Goal: Information Seeking & Learning: Learn about a topic

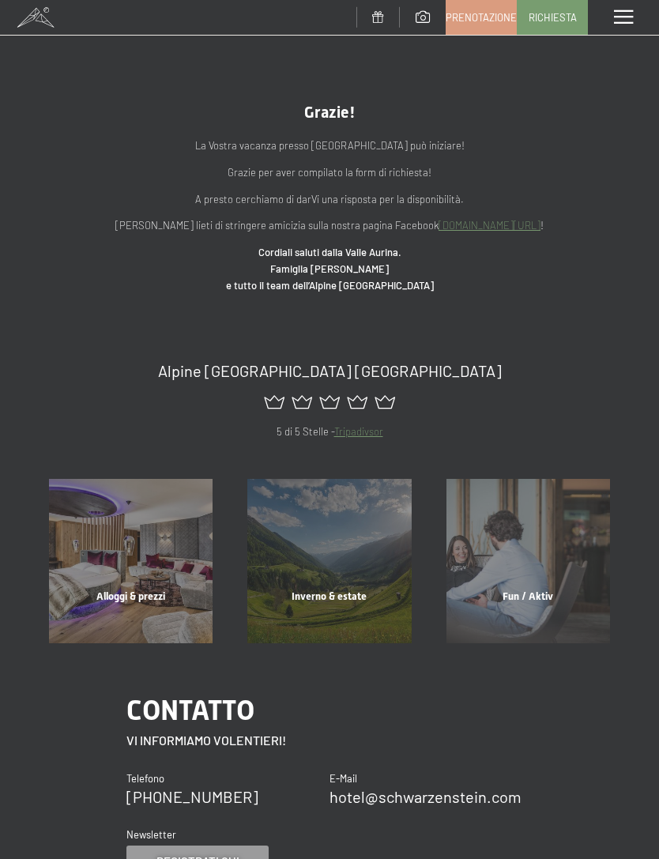
click at [621, 11] on span at bounding box center [623, 17] width 19 height 14
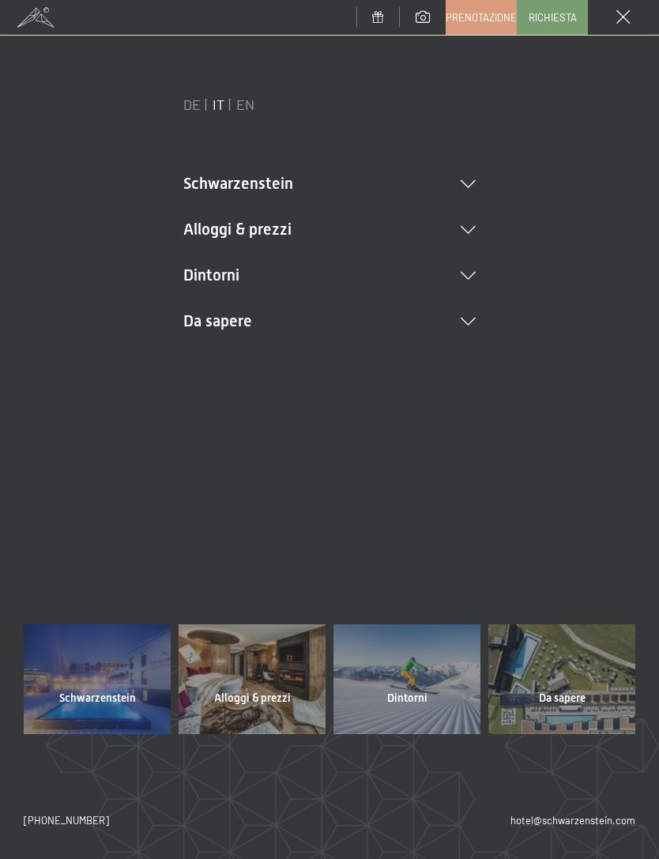
click at [656, 237] on div "DE IT EN Buoni Immagini Richiesta Prenotazione DE IT EN Schwarzenstein Novità a…" at bounding box center [329, 447] width 659 height 823
click at [464, 185] on icon at bounding box center [468, 184] width 15 height 8
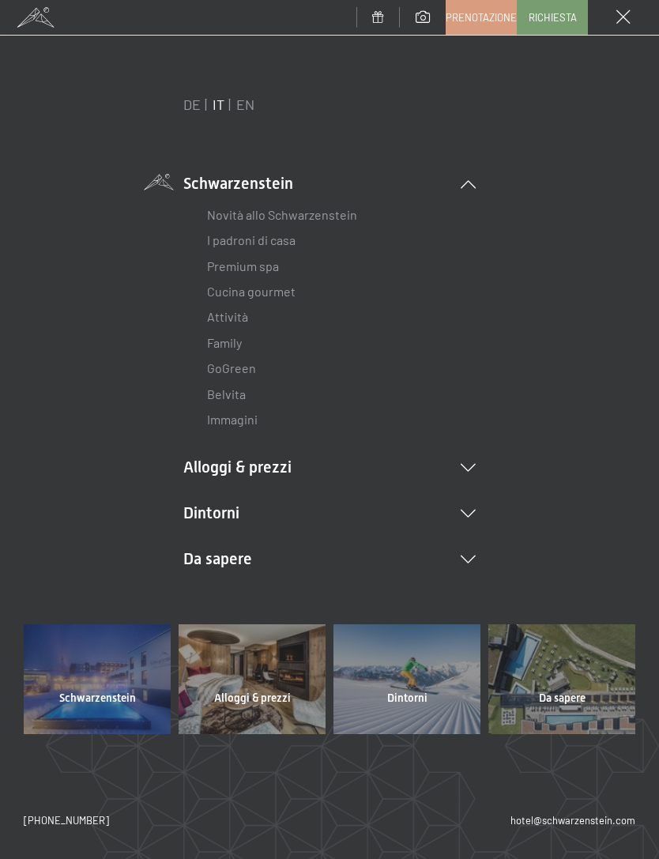
click at [310, 213] on link "Novità allo Schwarzenstein" at bounding box center [282, 214] width 150 height 15
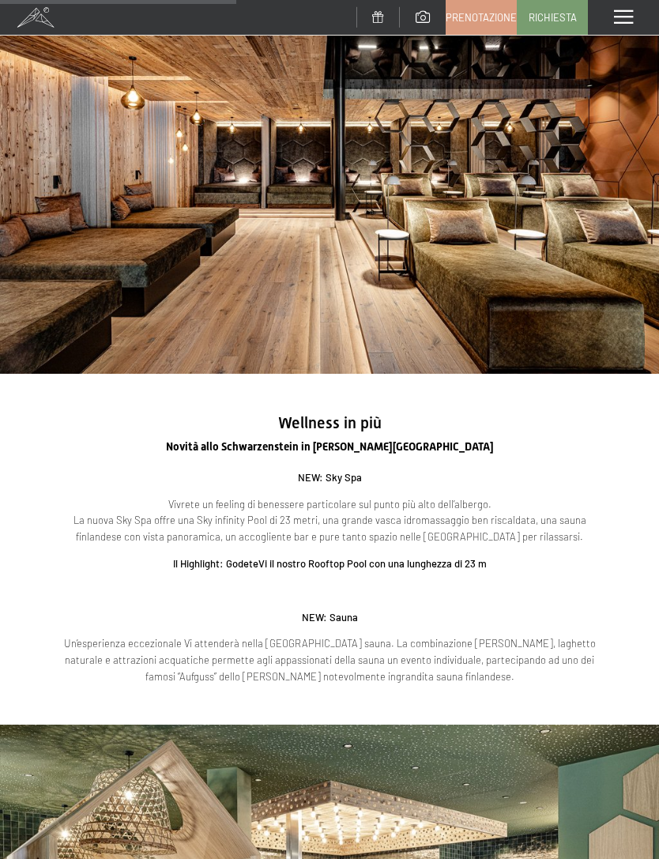
scroll to position [1210, 0]
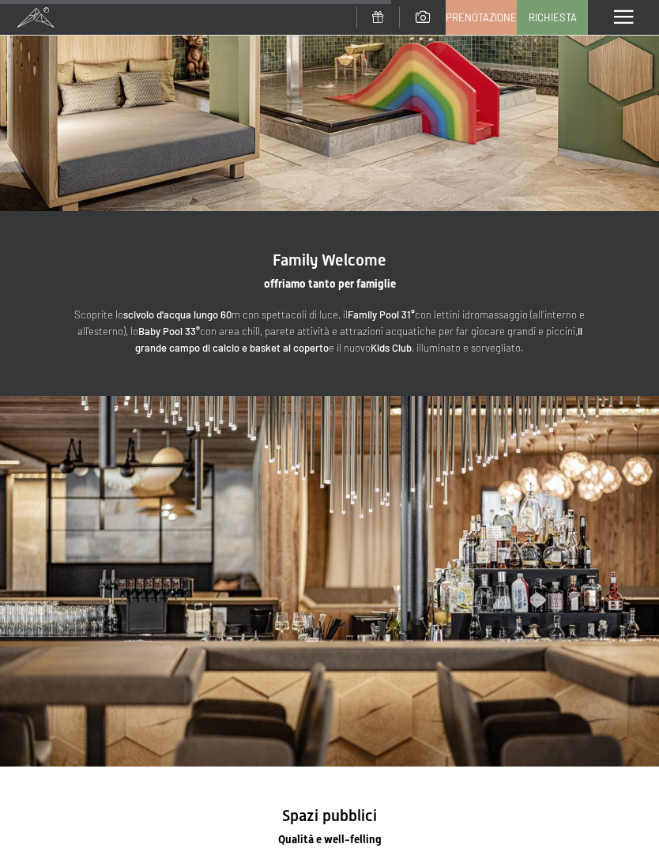
scroll to position [2122, 0]
click at [620, 9] on div "Menu" at bounding box center [623, 17] width 71 height 35
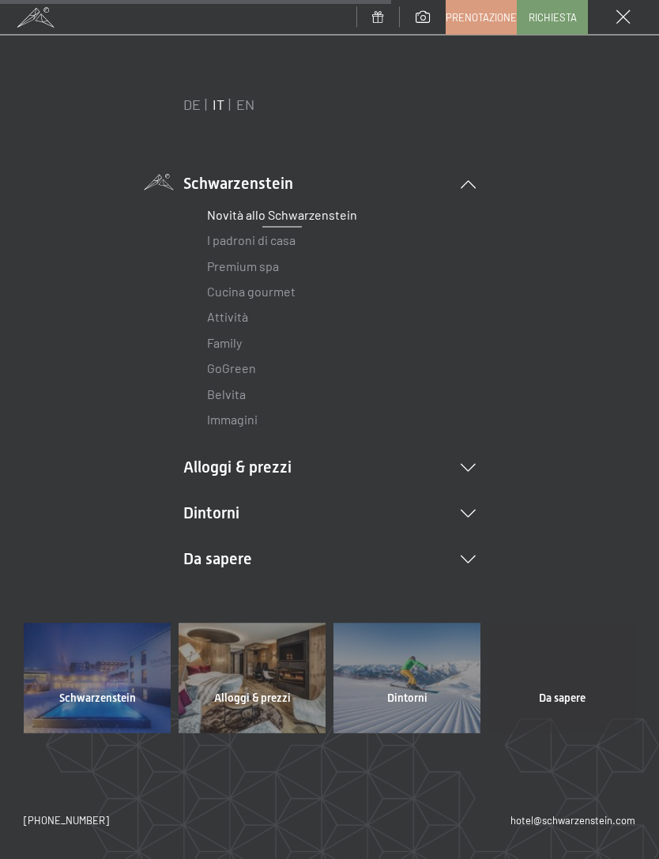
scroll to position [2123, 0]
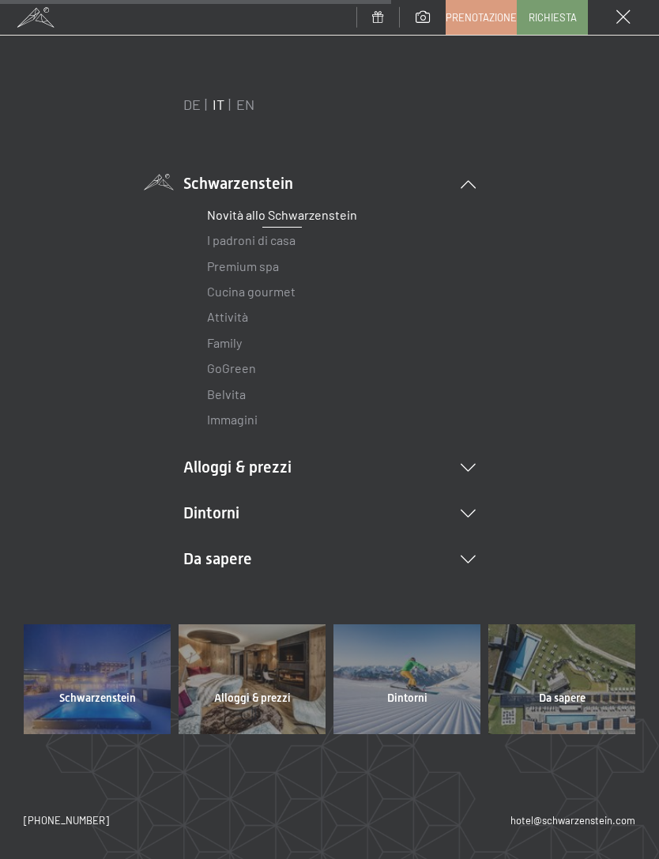
click at [244, 317] on link "Attività" at bounding box center [227, 316] width 41 height 15
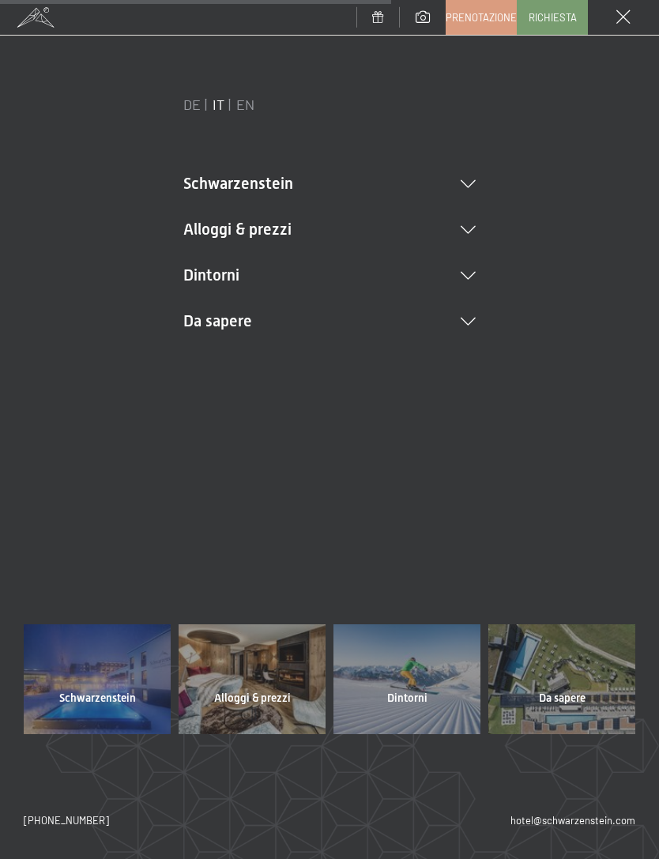
scroll to position [0, 0]
click at [472, 321] on icon at bounding box center [468, 322] width 15 height 8
click at [471, 188] on li "Schwarzenstein Novità allo Schwarzenstein I padroni di casa Premium spa Cucina …" at bounding box center [329, 183] width 292 height 22
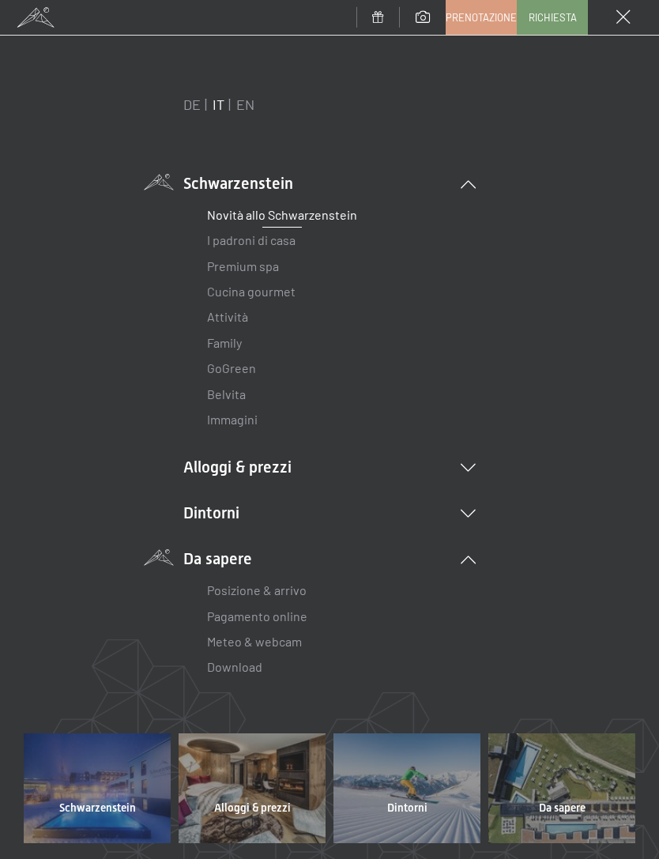
click at [273, 464] on li "Alloggi & prezzi Servizi inclusi Camere & prezzi Lista Offerte Lista Prezzi per…" at bounding box center [329, 467] width 292 height 22
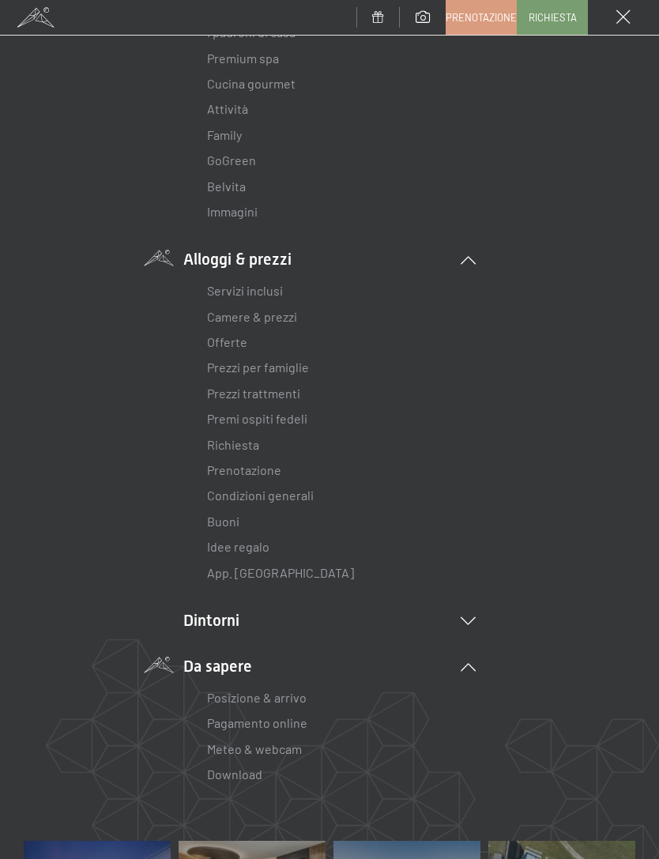
scroll to position [211, 0]
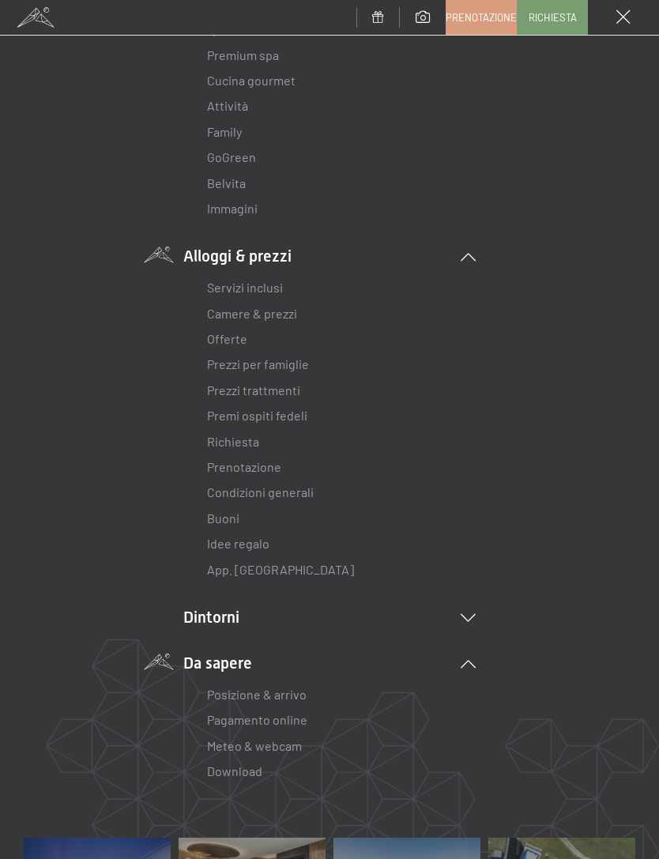
click at [272, 562] on link "App. [GEOGRAPHIC_DATA]" at bounding box center [280, 569] width 147 height 15
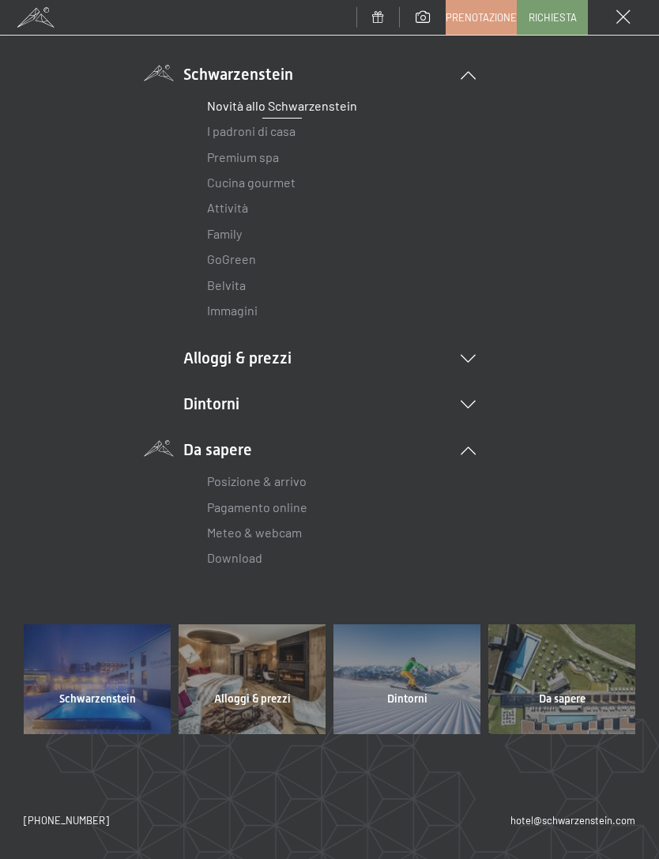
scroll to position [105, 0]
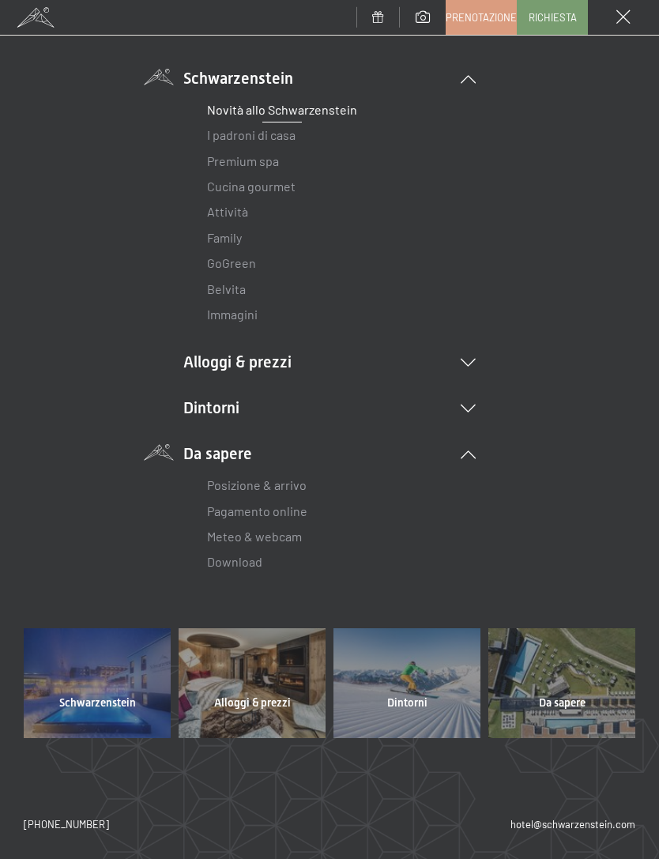
click at [242, 256] on link "GoGreen" at bounding box center [231, 262] width 49 height 15
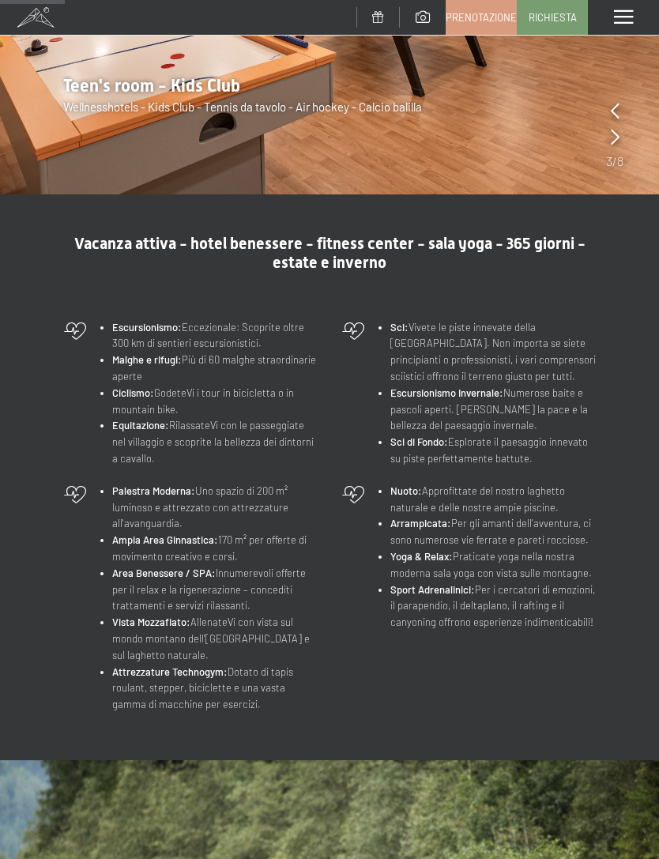
scroll to position [348, 0]
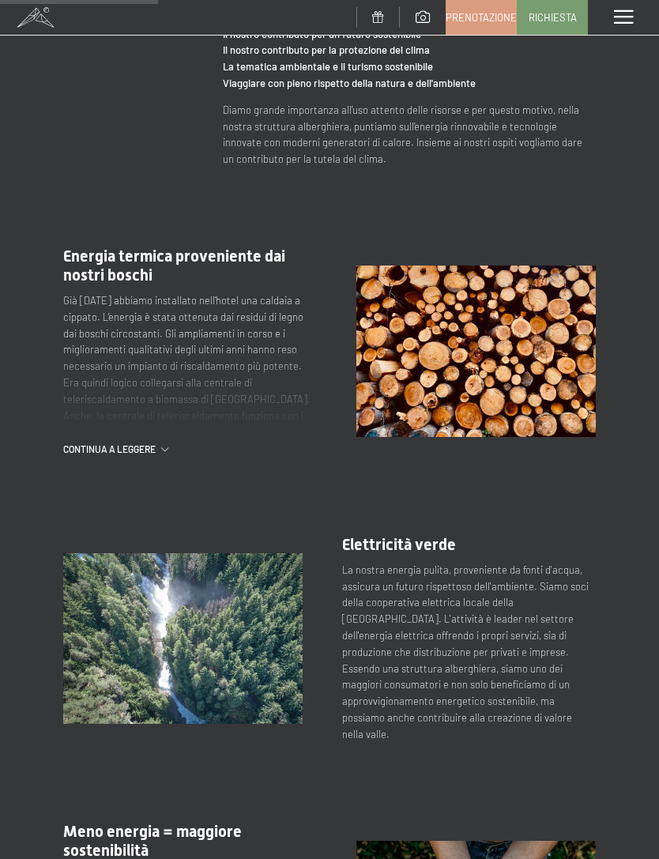
scroll to position [669, 0]
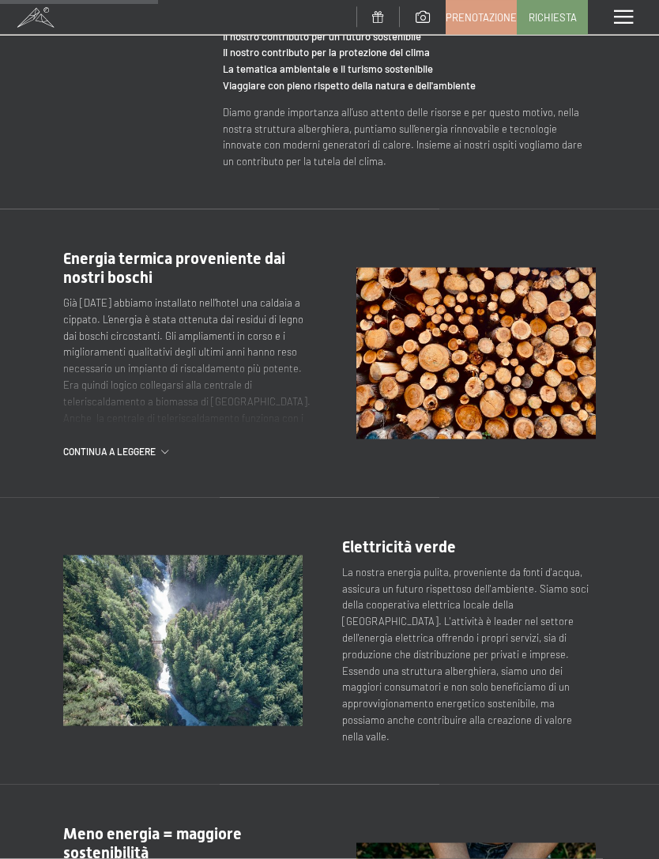
click at [628, 8] on div "Menu" at bounding box center [623, 17] width 71 height 35
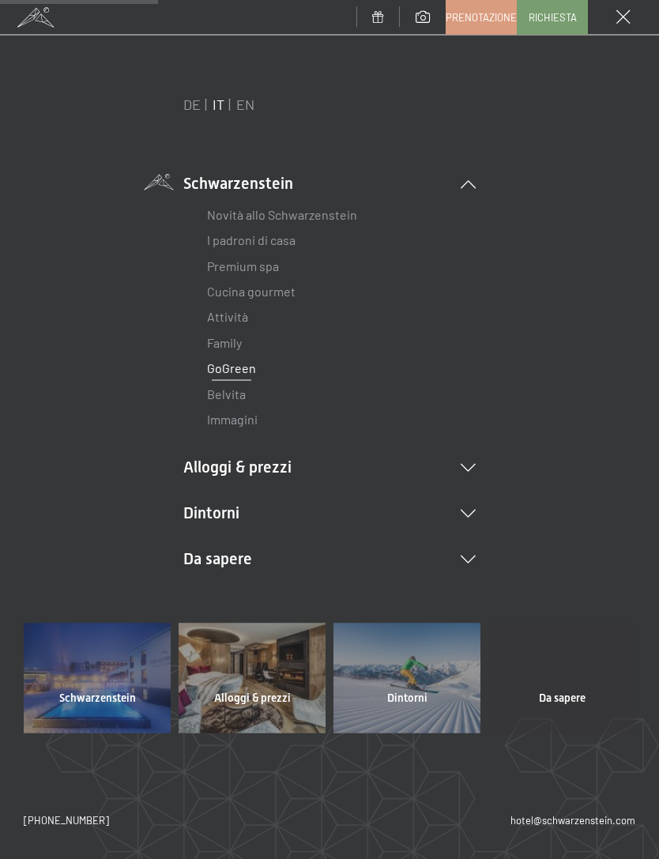
scroll to position [670, 0]
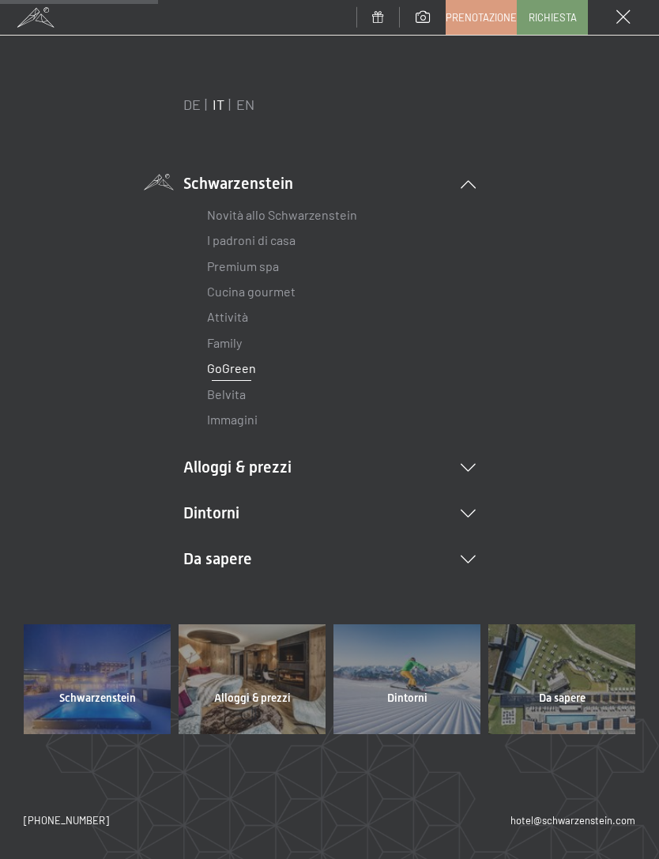
click at [464, 469] on li "Alloggi & prezzi Servizi inclusi Camere & prezzi Lista Offerte Lista Prezzi per…" at bounding box center [329, 467] width 292 height 22
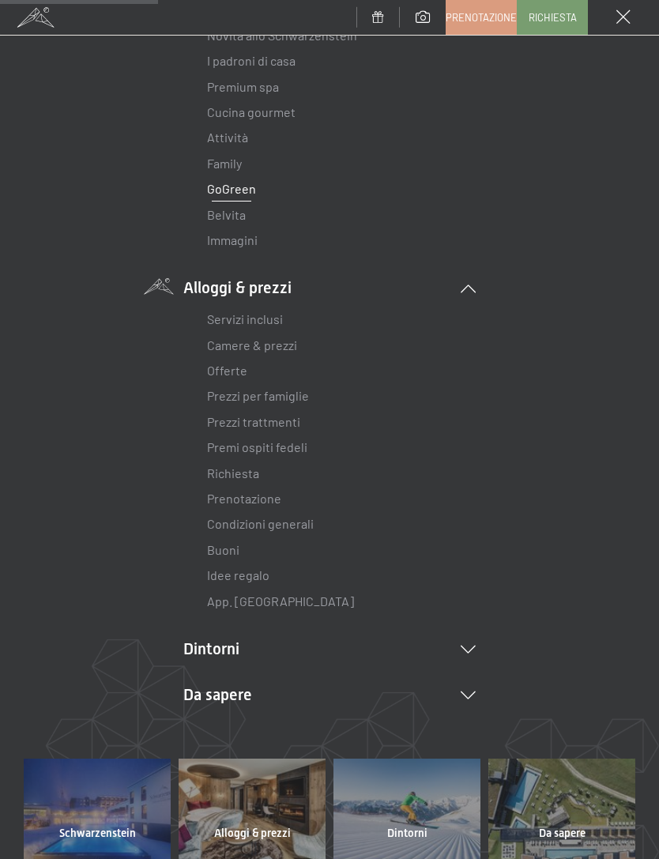
scroll to position [182, 0]
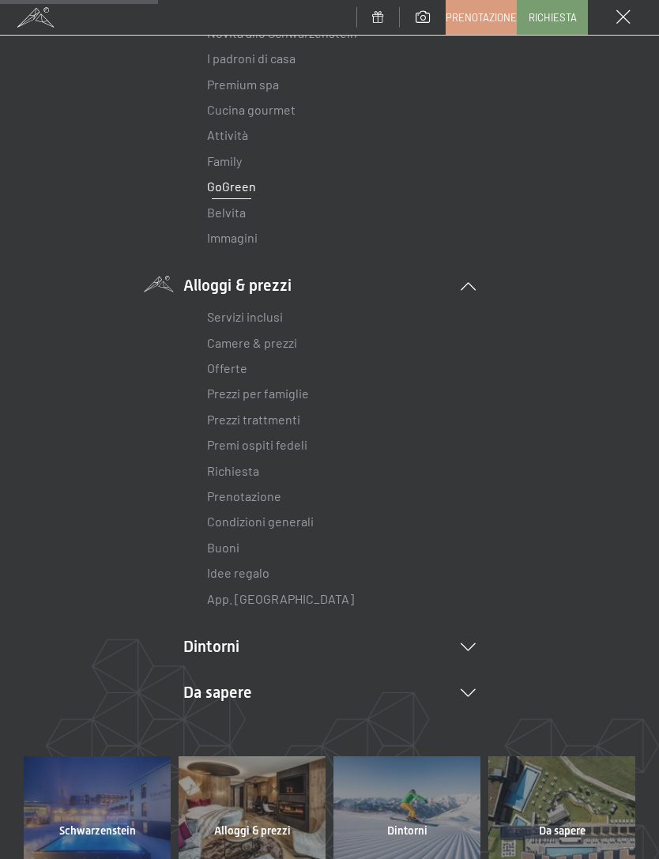
click at [253, 311] on link "Servizi inclusi" at bounding box center [245, 316] width 76 height 15
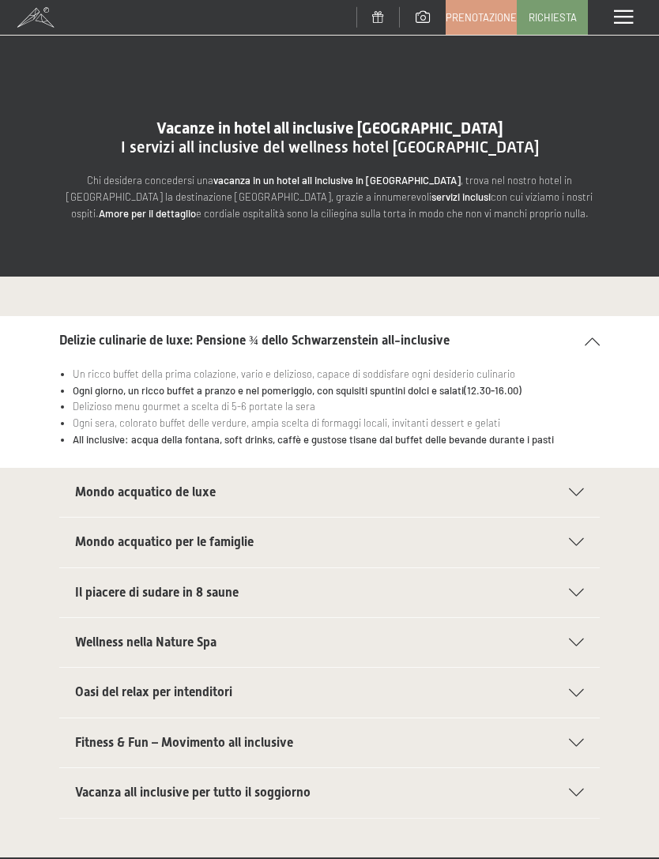
click at [569, 488] on div at bounding box center [566, 492] width 35 height 8
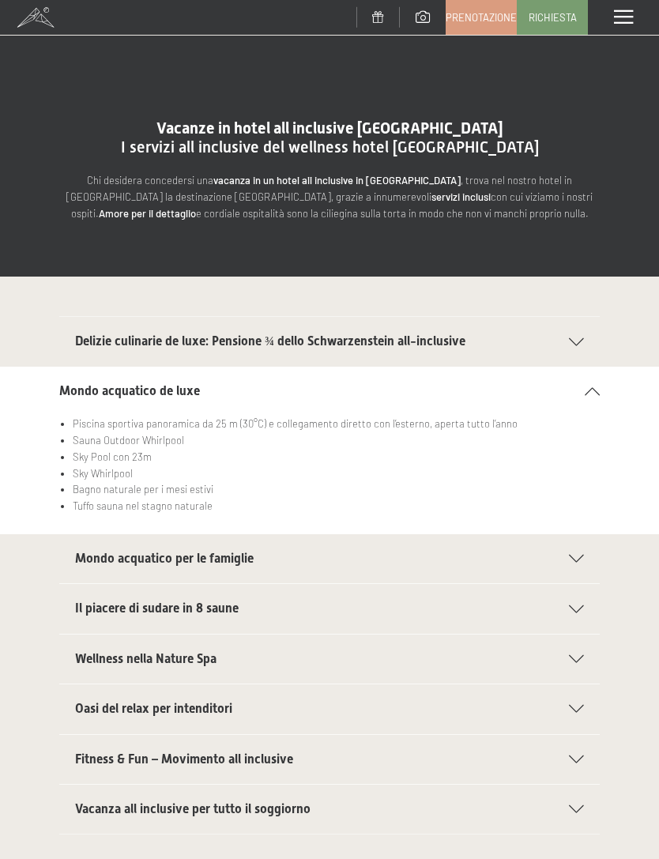
click at [573, 564] on div "Mondo acquatico per le famiglie" at bounding box center [329, 558] width 509 height 49
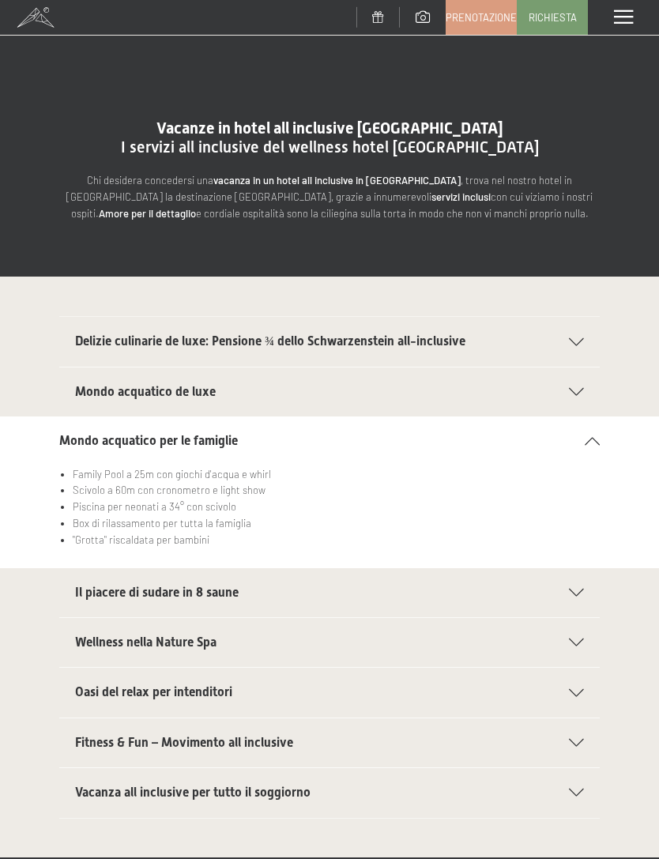
click at [574, 602] on div "Il piacere di sudare in 8 saune" at bounding box center [329, 592] width 509 height 49
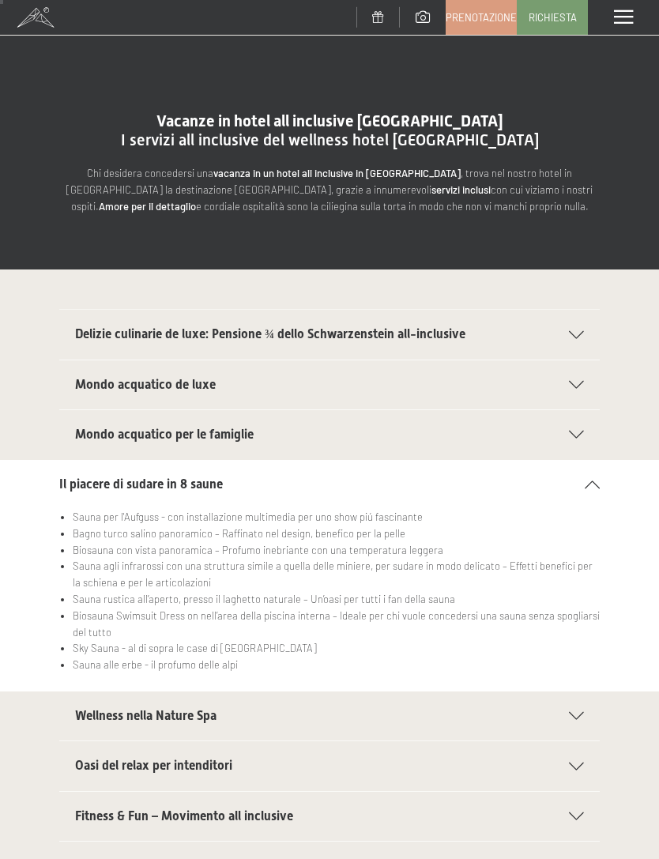
scroll to position [30, 0]
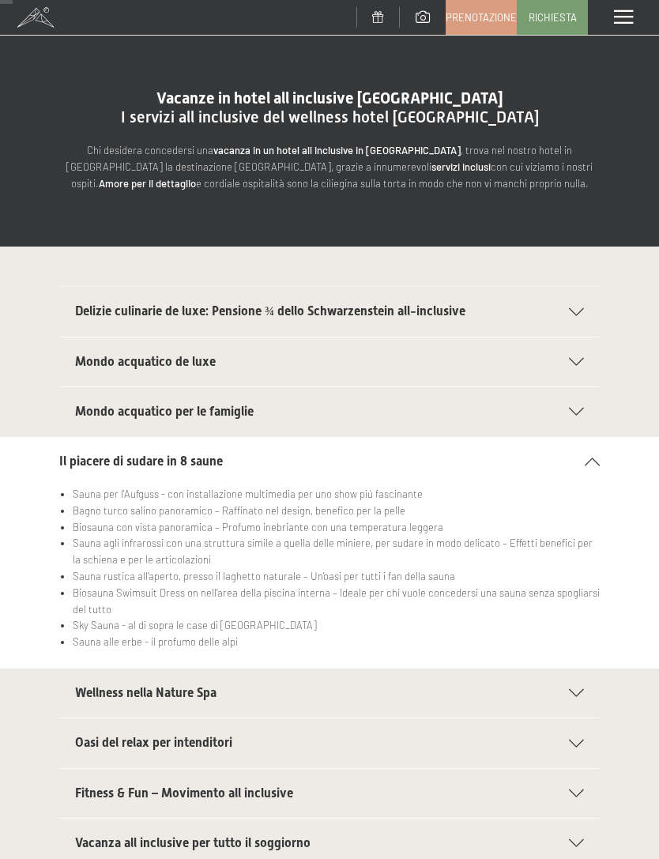
click at [583, 683] on div "Wellness nella Nature Spa" at bounding box center [329, 692] width 509 height 49
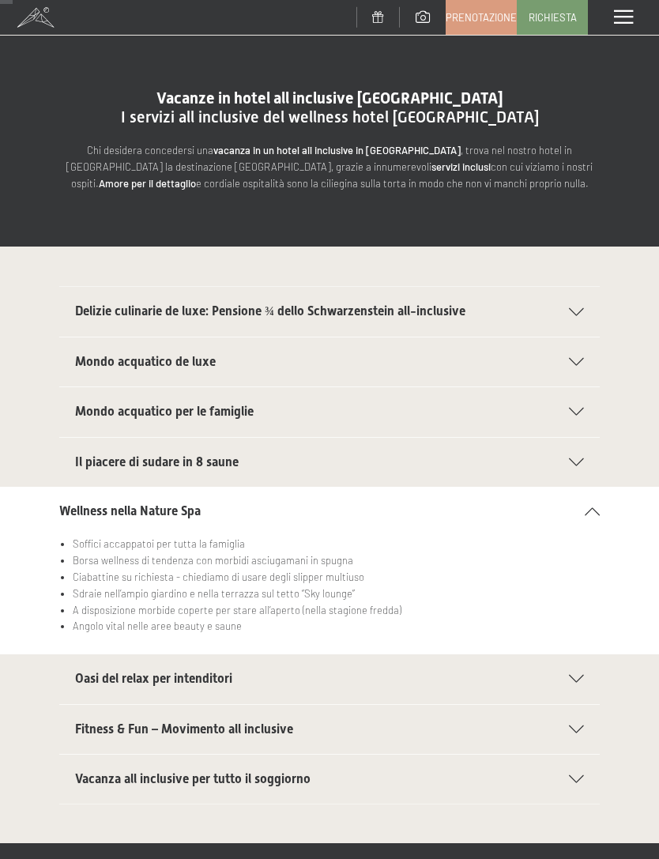
click at [583, 675] on icon at bounding box center [576, 679] width 15 height 8
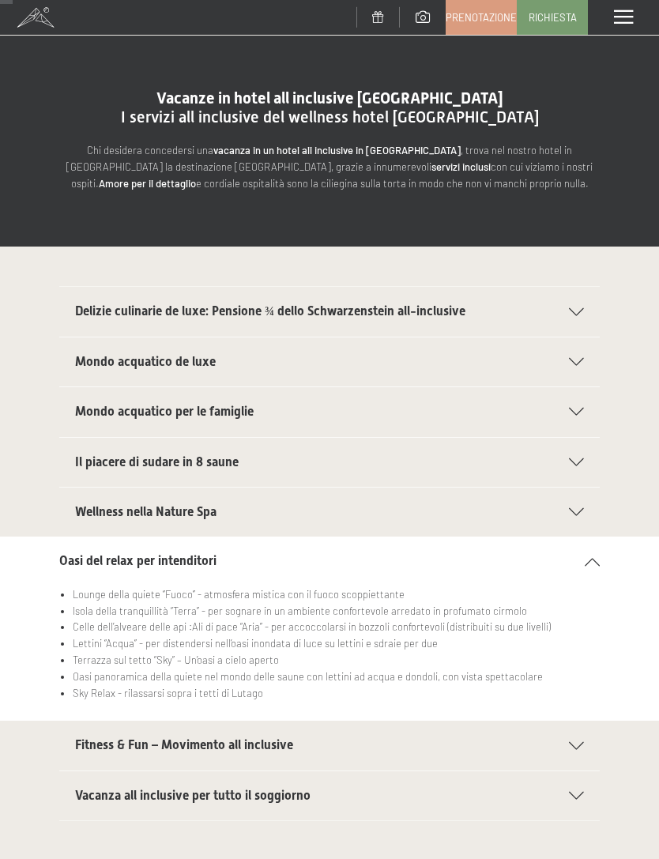
click at [570, 742] on icon at bounding box center [576, 746] width 15 height 8
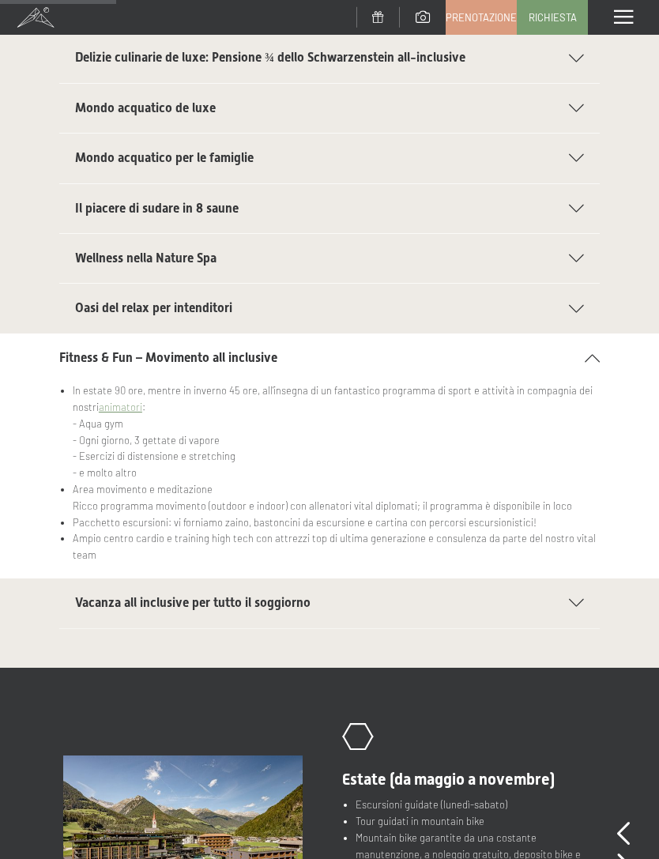
scroll to position [273, 0]
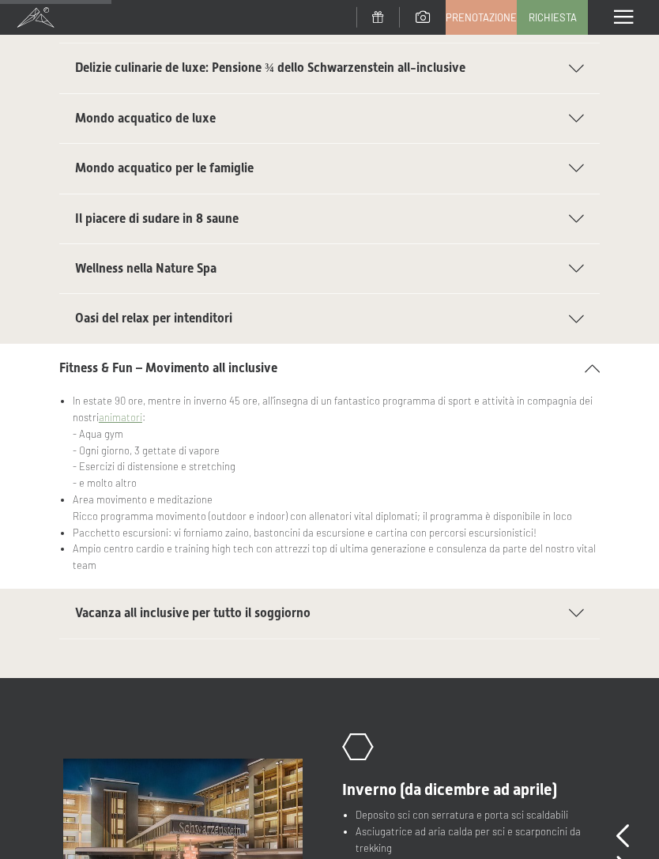
click at [581, 609] on icon at bounding box center [576, 613] width 15 height 8
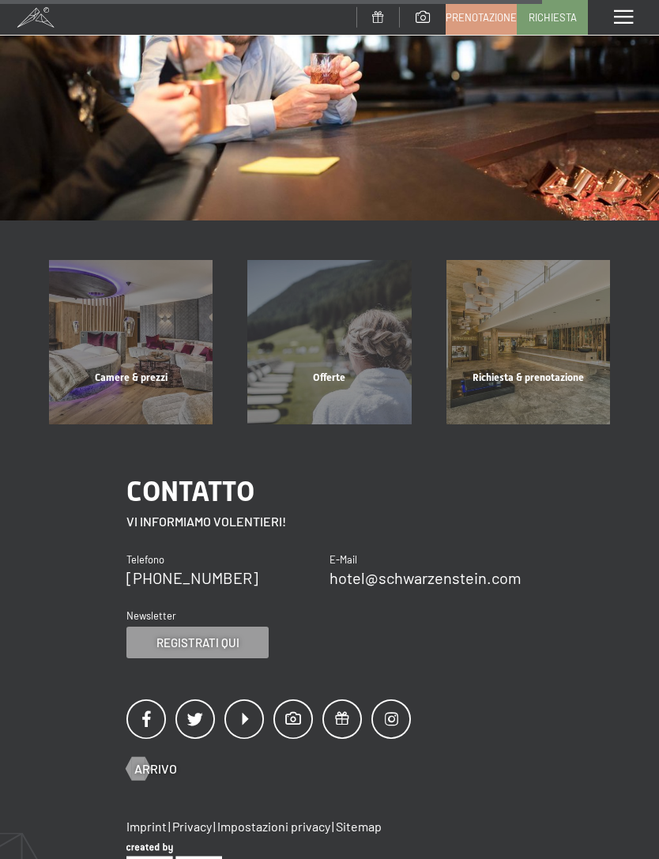
scroll to position [1339, 0]
click at [626, 27] on div "Menu" at bounding box center [623, 17] width 71 height 35
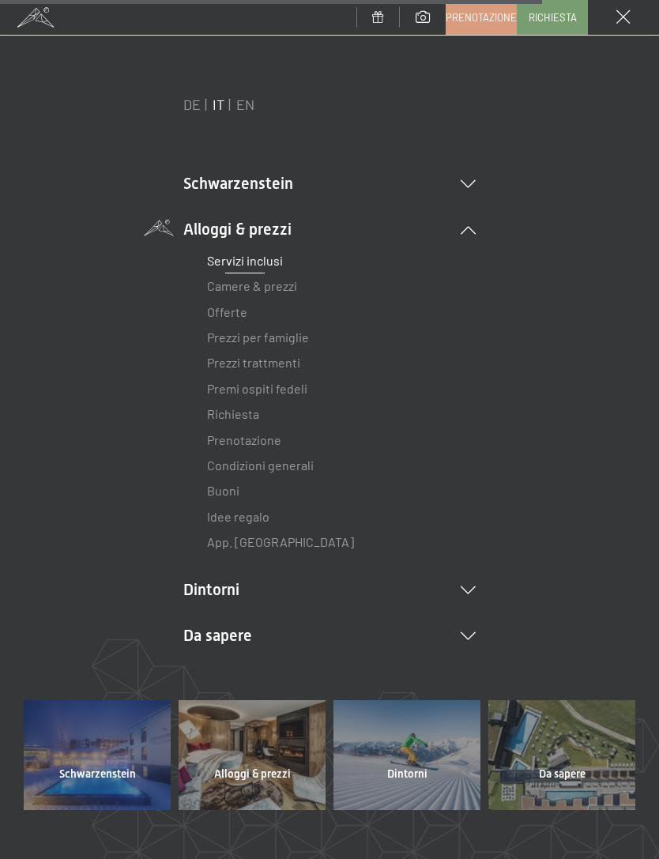
click at [286, 282] on link "Camere & prezzi" at bounding box center [252, 285] width 90 height 15
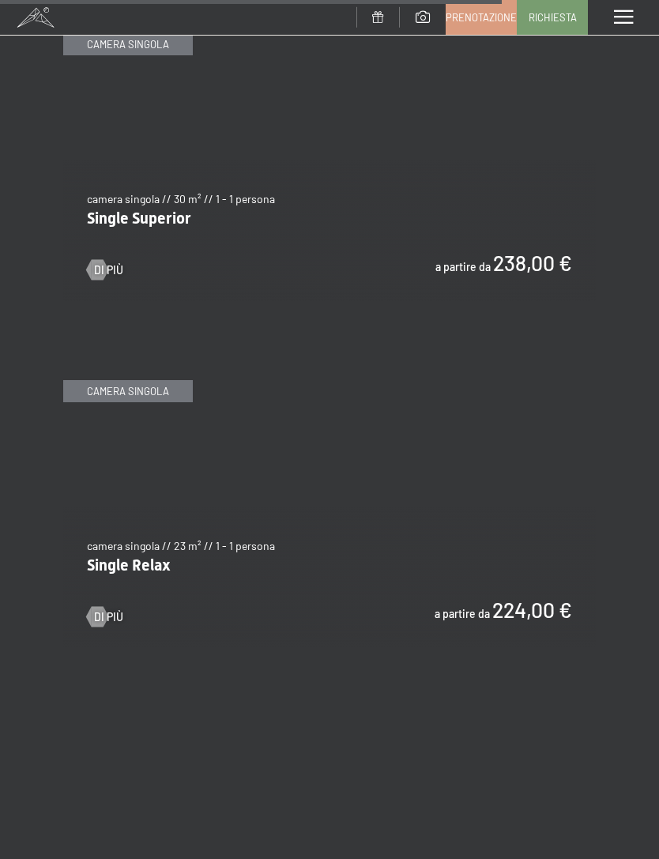
scroll to position [4602, 0]
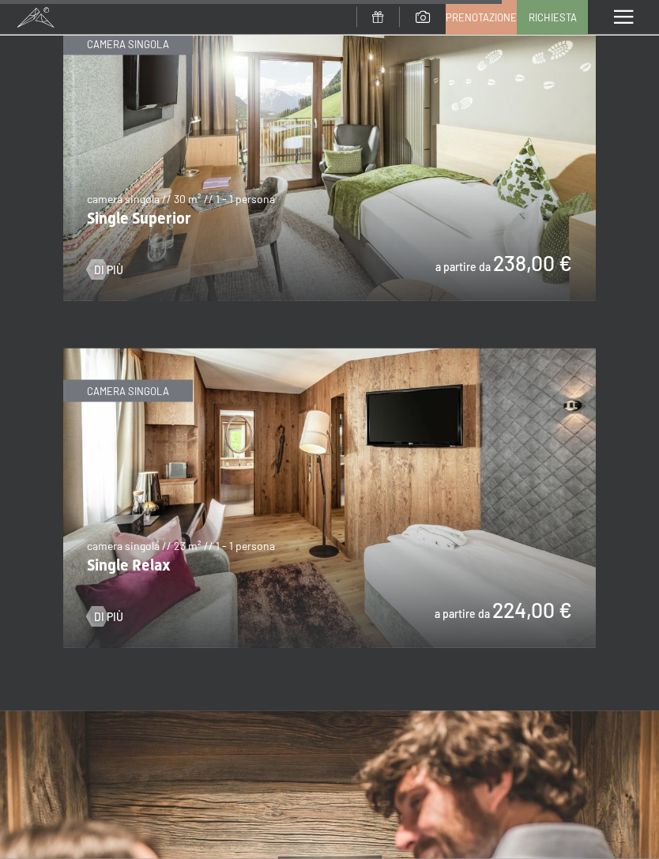
click at [515, 496] on img at bounding box center [329, 497] width 532 height 299
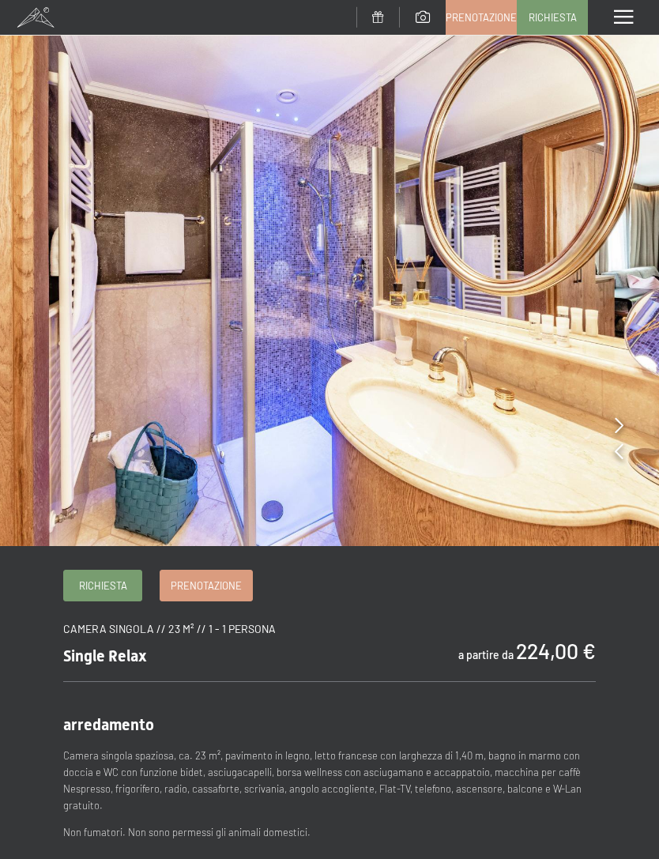
click at [607, 425] on img at bounding box center [329, 273] width 659 height 546
click at [610, 424] on img at bounding box center [329, 273] width 659 height 546
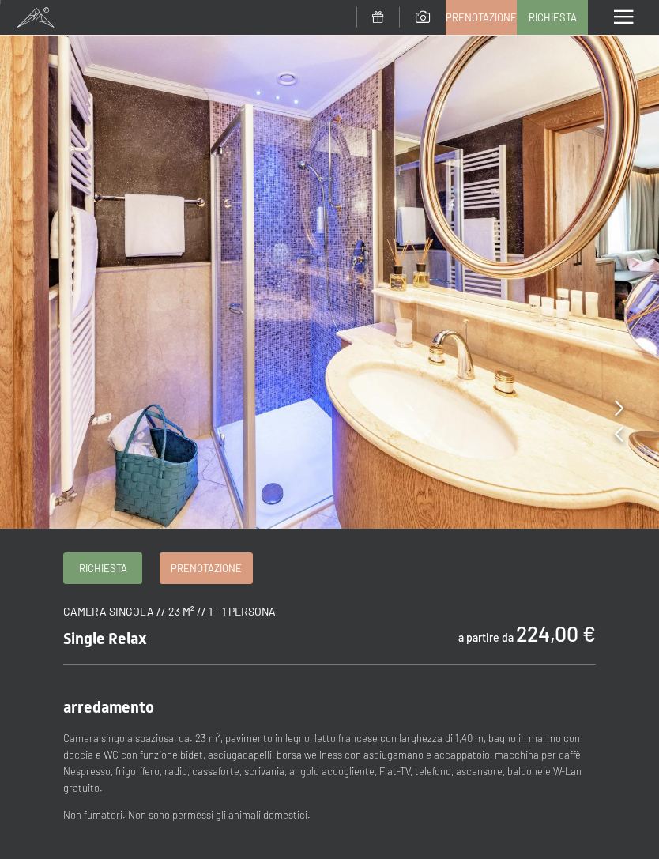
scroll to position [18, 0]
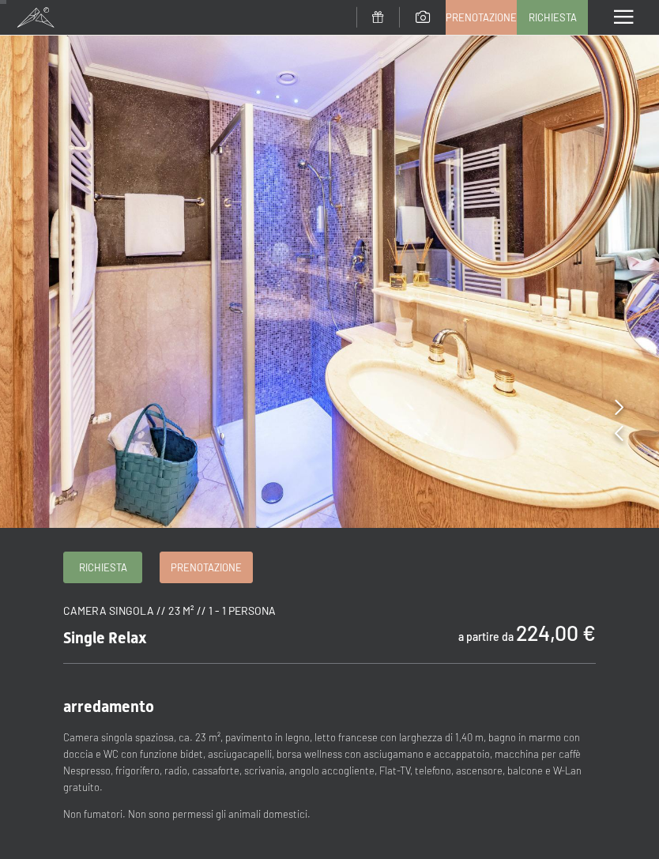
click at [551, 326] on img at bounding box center [329, 255] width 659 height 546
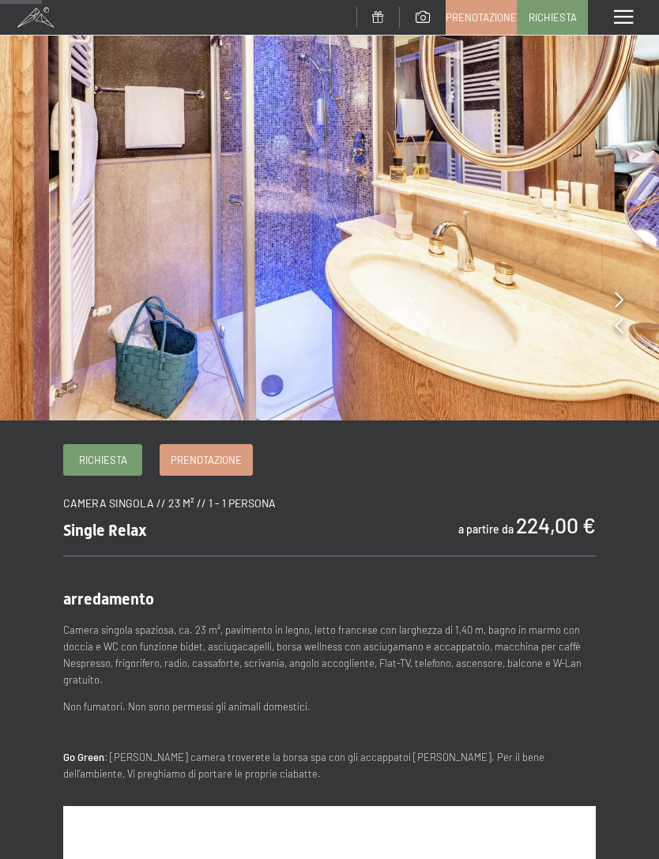
scroll to position [123, 0]
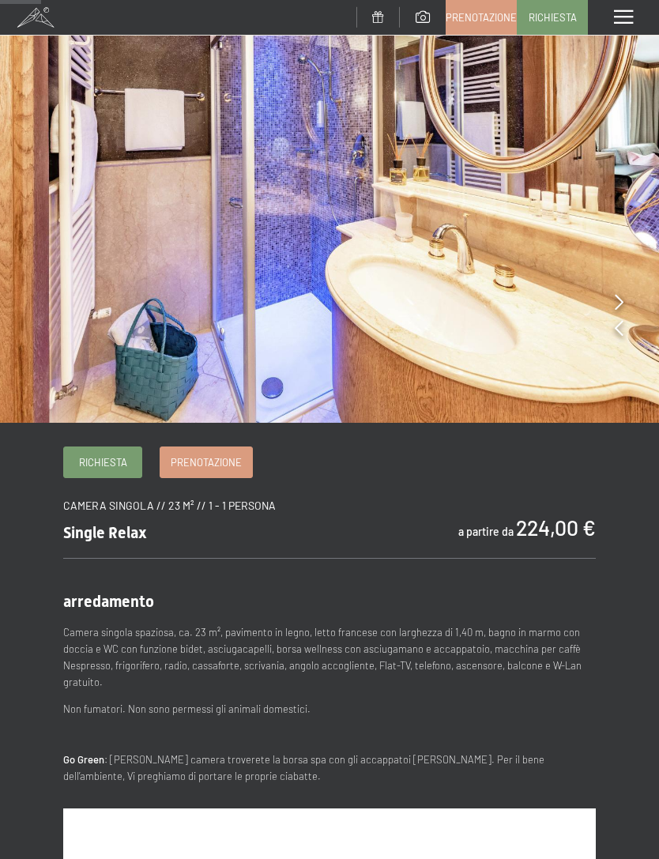
click at [622, 298] on icon at bounding box center [619, 302] width 9 height 16
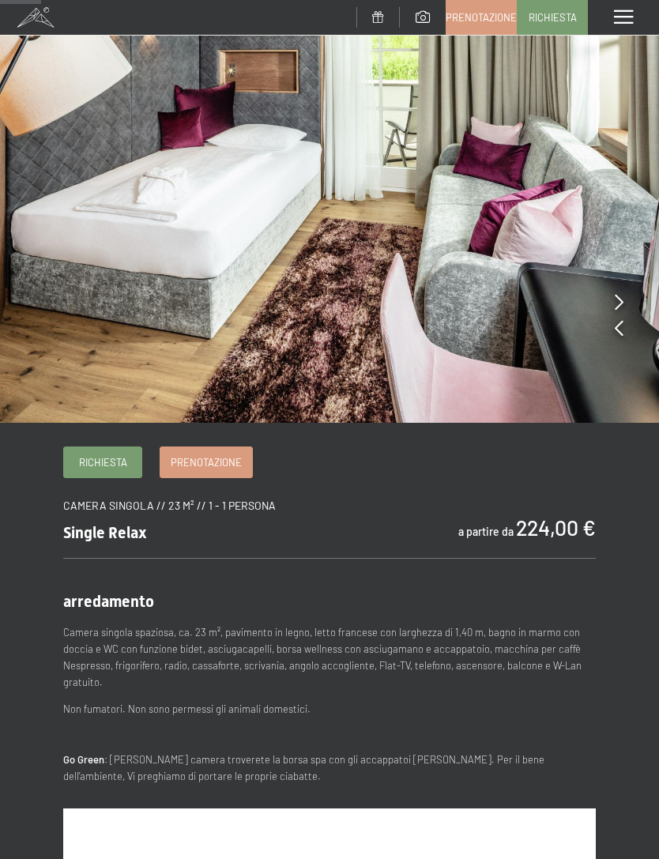
click at [624, 306] on img at bounding box center [329, 150] width 659 height 546
click at [624, 295] on img at bounding box center [329, 150] width 659 height 546
click at [623, 298] on img at bounding box center [329, 150] width 659 height 546
click at [622, 329] on icon at bounding box center [619, 328] width 9 height 16
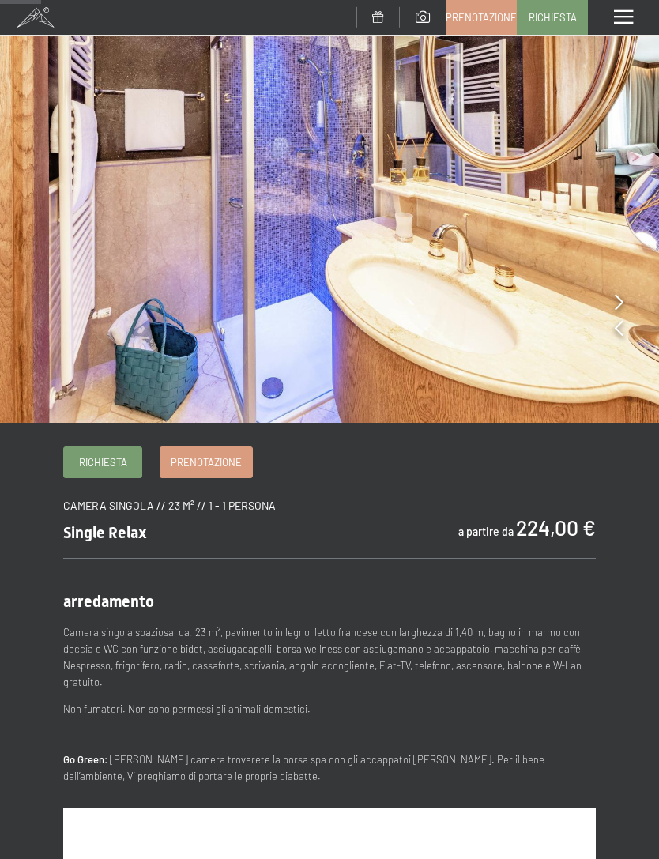
click at [621, 302] on icon at bounding box center [619, 302] width 9 height 16
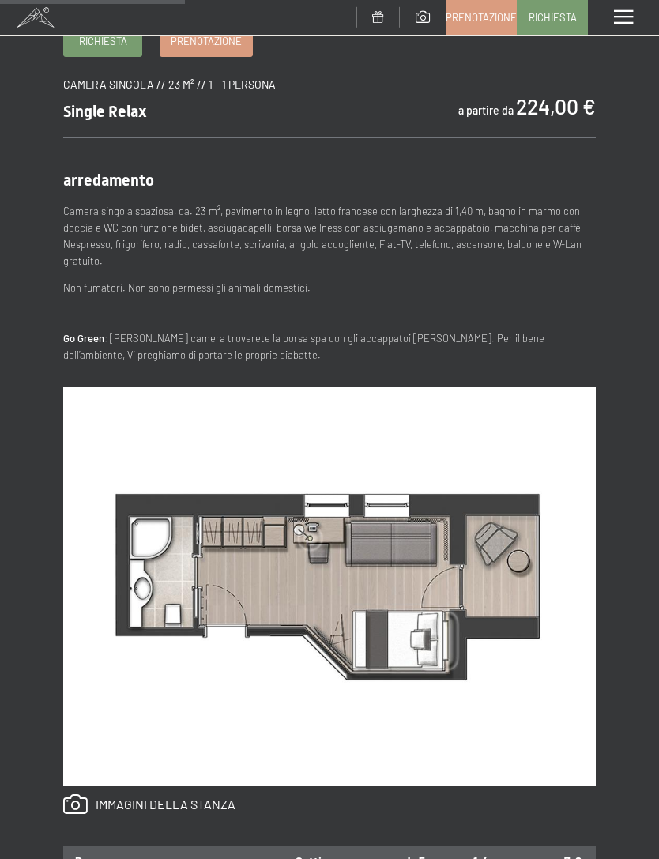
scroll to position [705, 0]
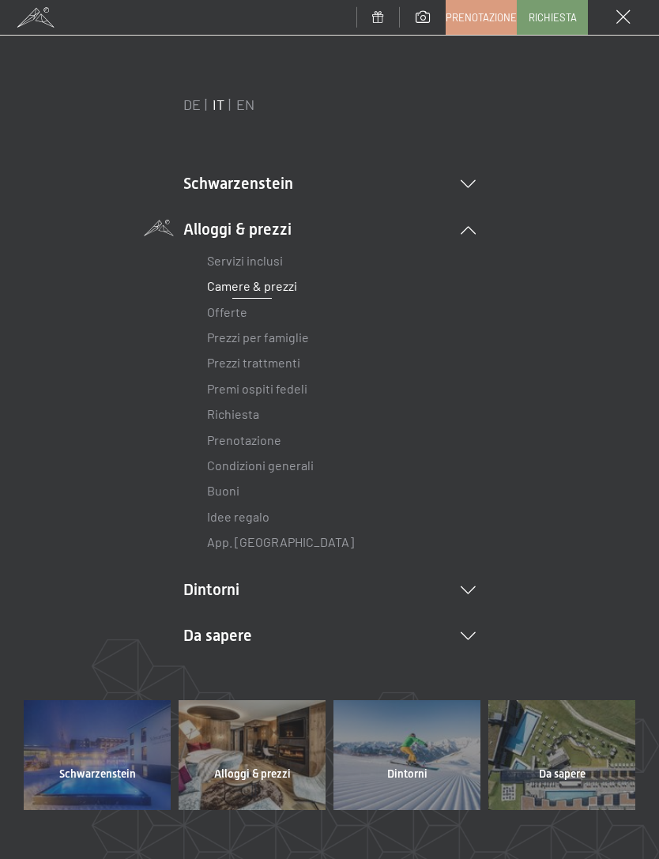
click at [270, 358] on link "Prezzi trattmenti" at bounding box center [253, 362] width 93 height 15
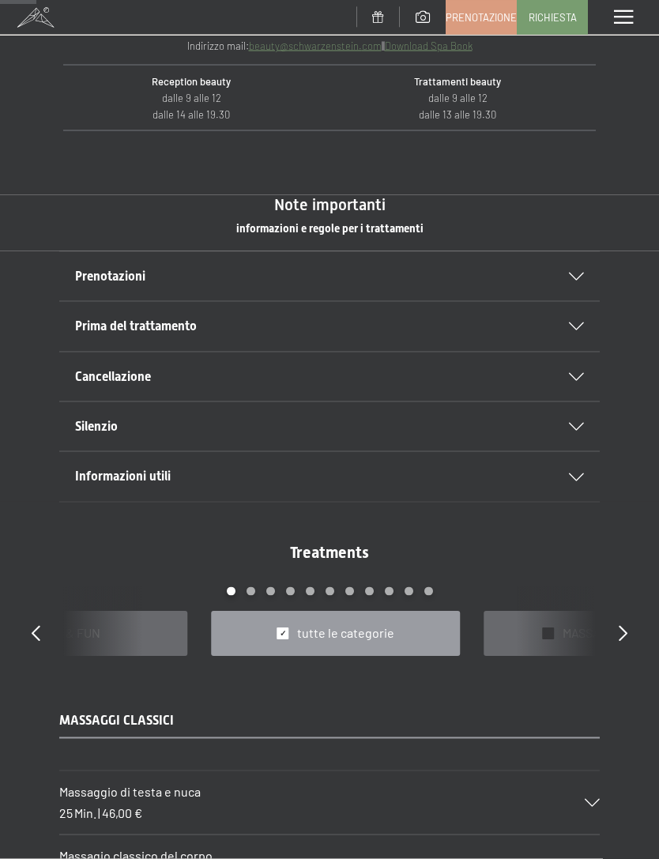
click at [570, 273] on icon at bounding box center [576, 277] width 15 height 8
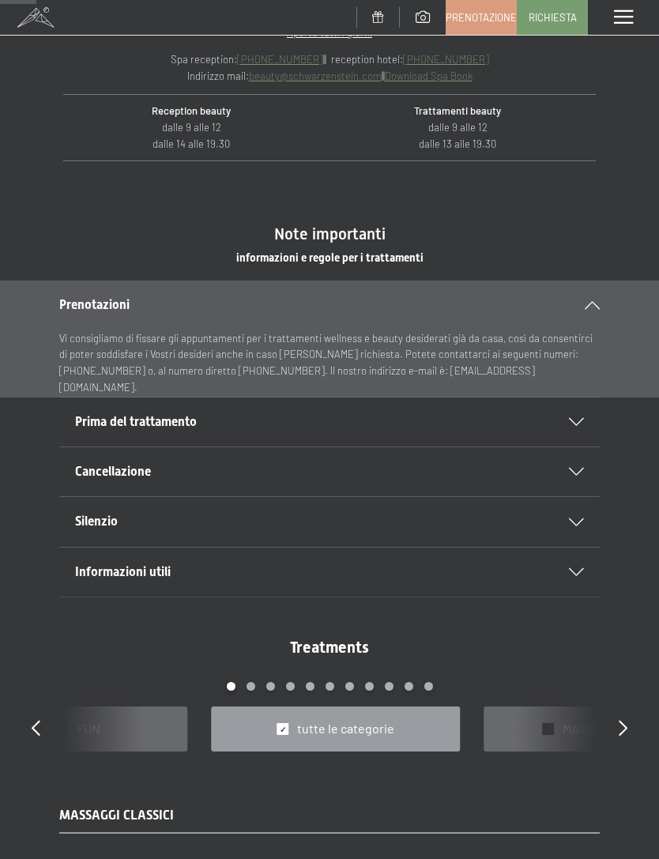
click at [578, 419] on icon at bounding box center [576, 422] width 15 height 8
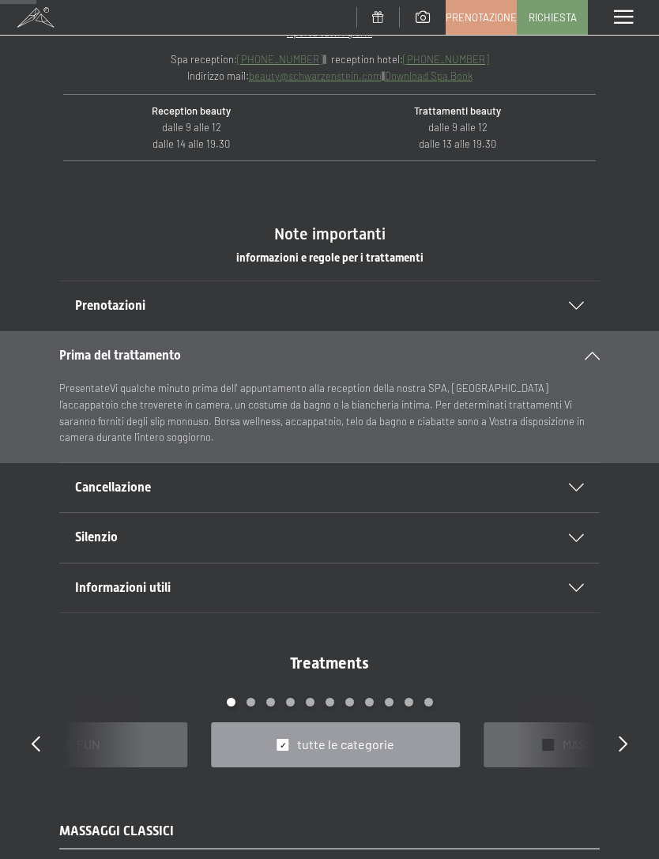
click at [576, 483] on icon at bounding box center [576, 487] width 15 height 8
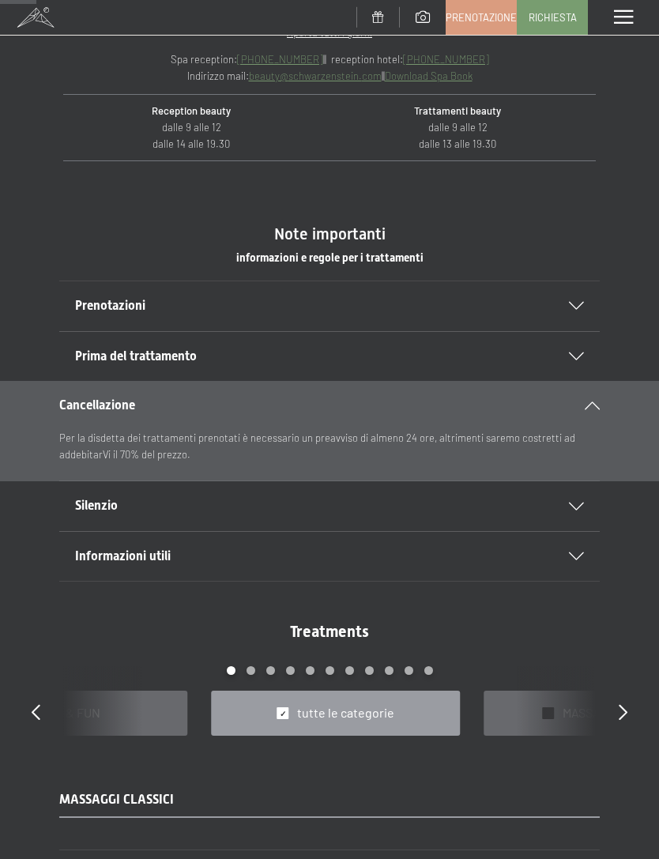
click at [577, 502] on icon at bounding box center [576, 506] width 15 height 8
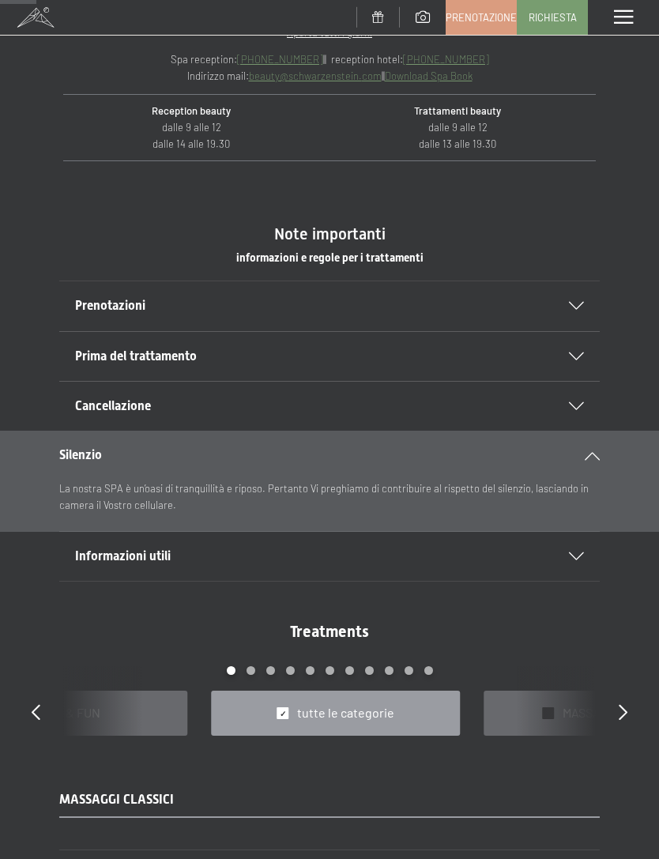
click at [575, 552] on icon at bounding box center [576, 556] width 15 height 8
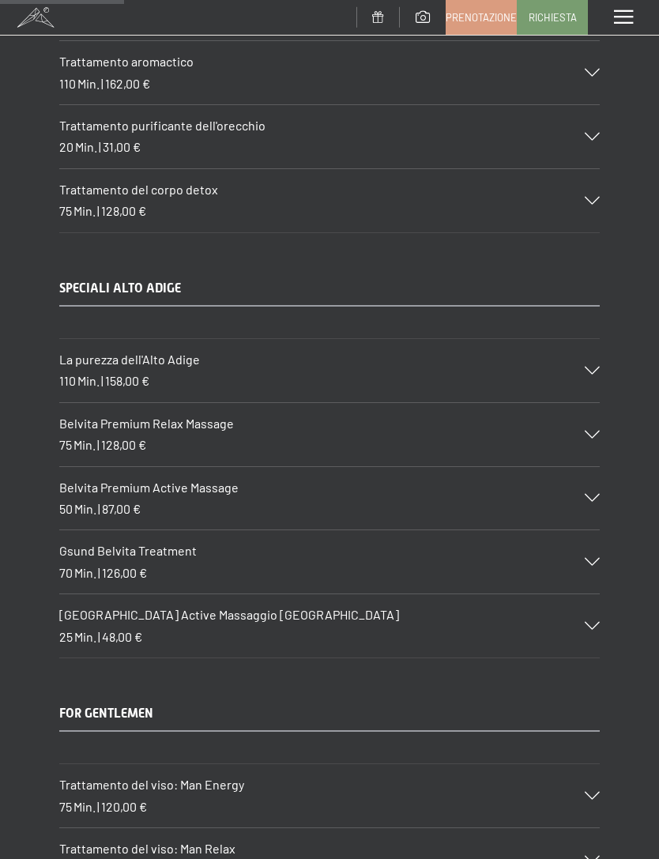
scroll to position [2264, 0]
click at [288, 414] on h3 "Belvita Premium Relax Massage" at bounding box center [313, 422] width 509 height 17
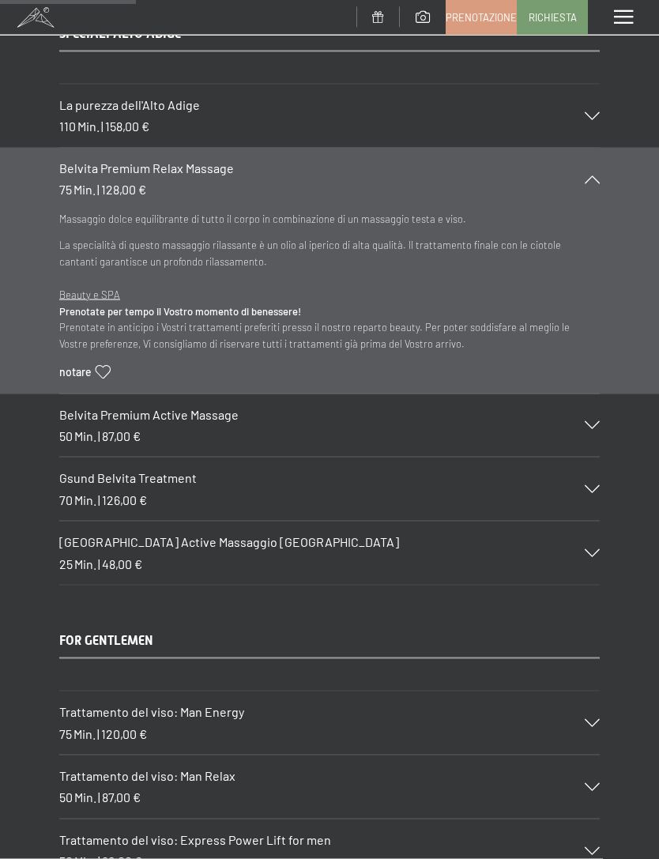
scroll to position [2519, 0]
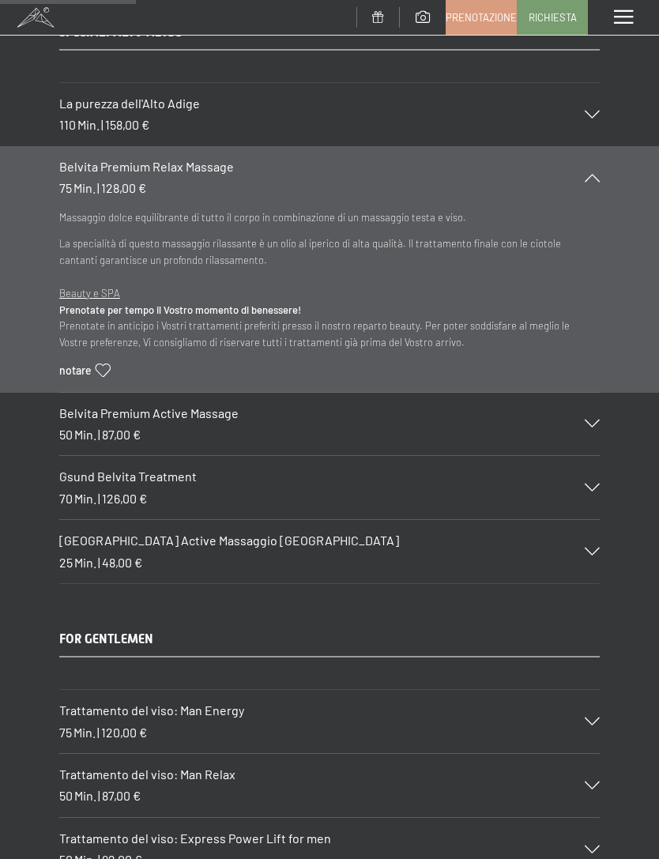
click at [376, 412] on div "Belvita Premium Active Massage 50 Min. | 87,00 €" at bounding box center [329, 424] width 540 height 63
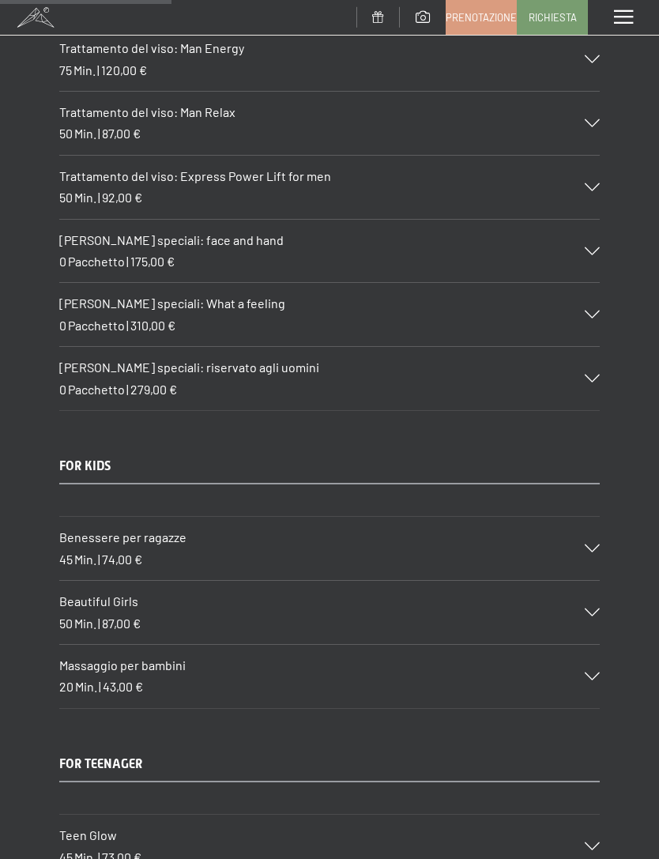
scroll to position [3185, 0]
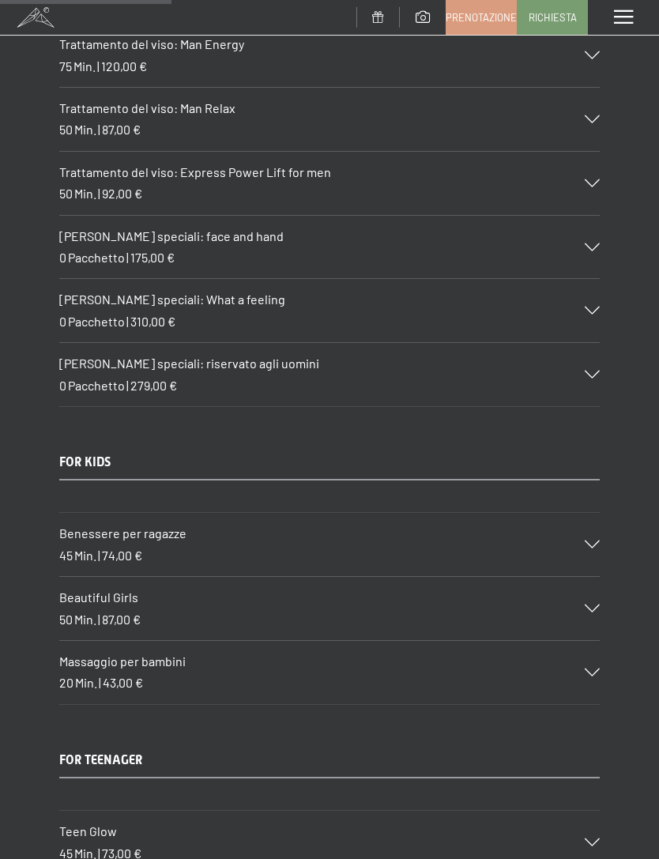
click at [427, 363] on div "[PERSON_NAME] speciali: riservato agli uomini 0 Pacchetto | 279,00 €" at bounding box center [329, 374] width 540 height 63
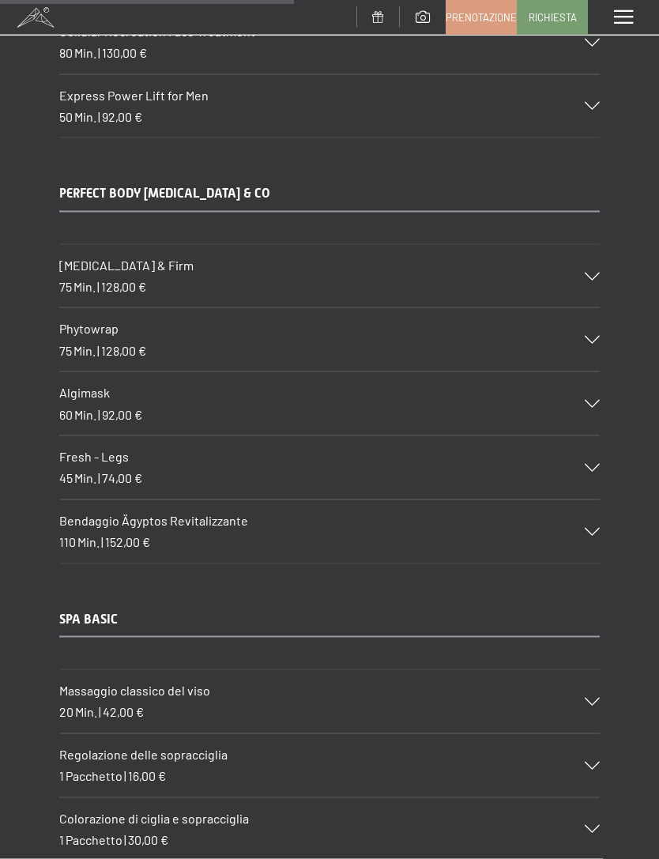
scroll to position [5489, 0]
